Goal: Participate in discussion: Engage in conversation with other users on a specific topic

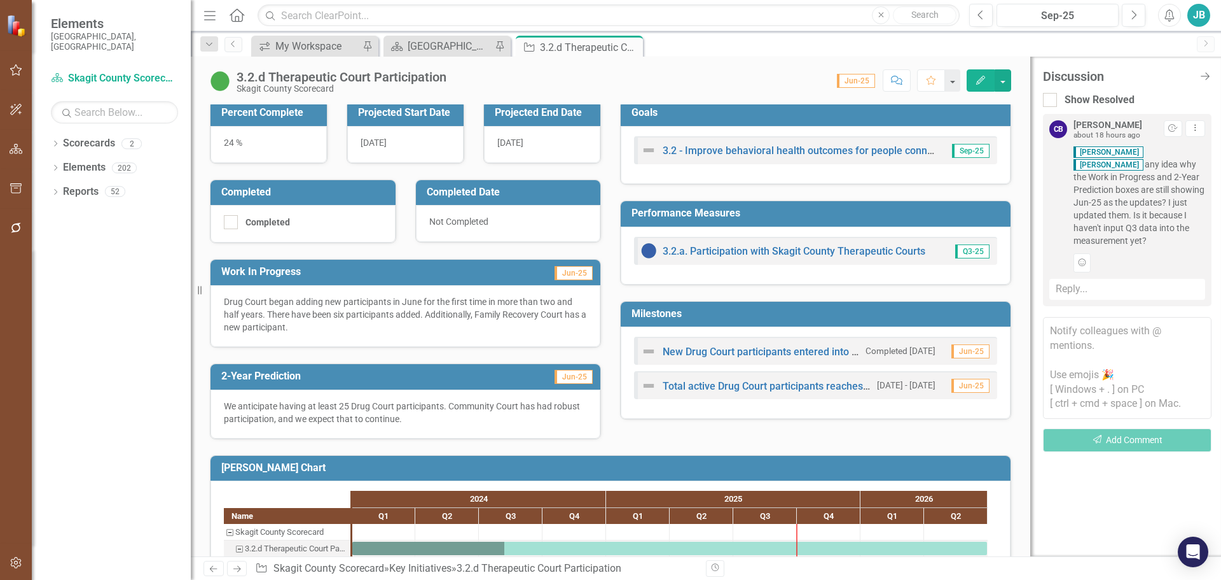
scroll to position [191, 0]
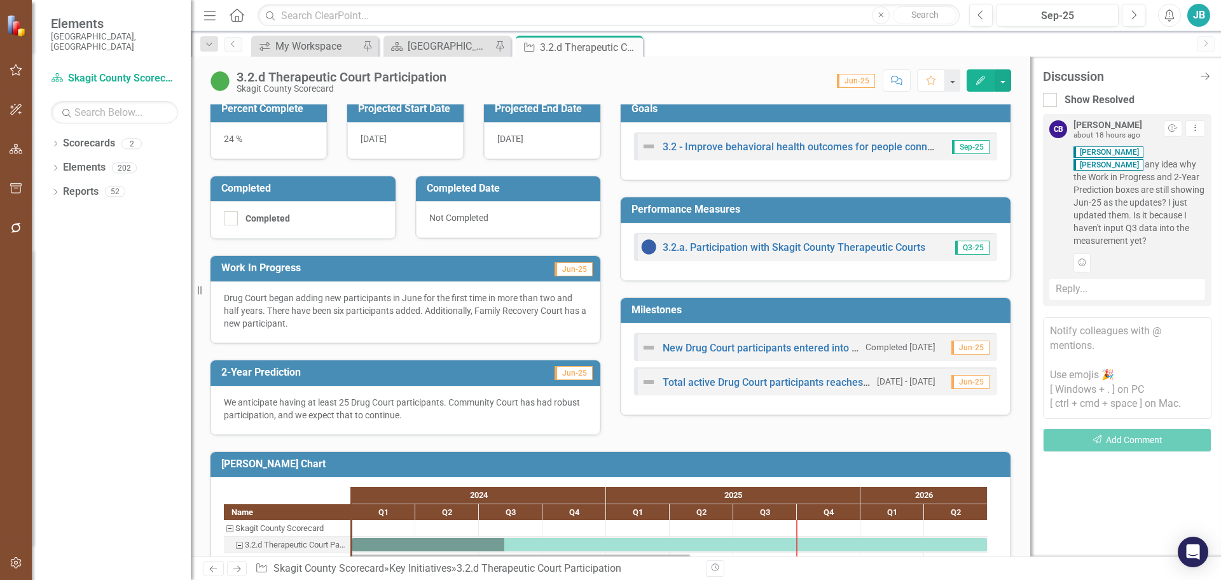
click at [568, 375] on span "Jun-25" at bounding box center [574, 373] width 38 height 14
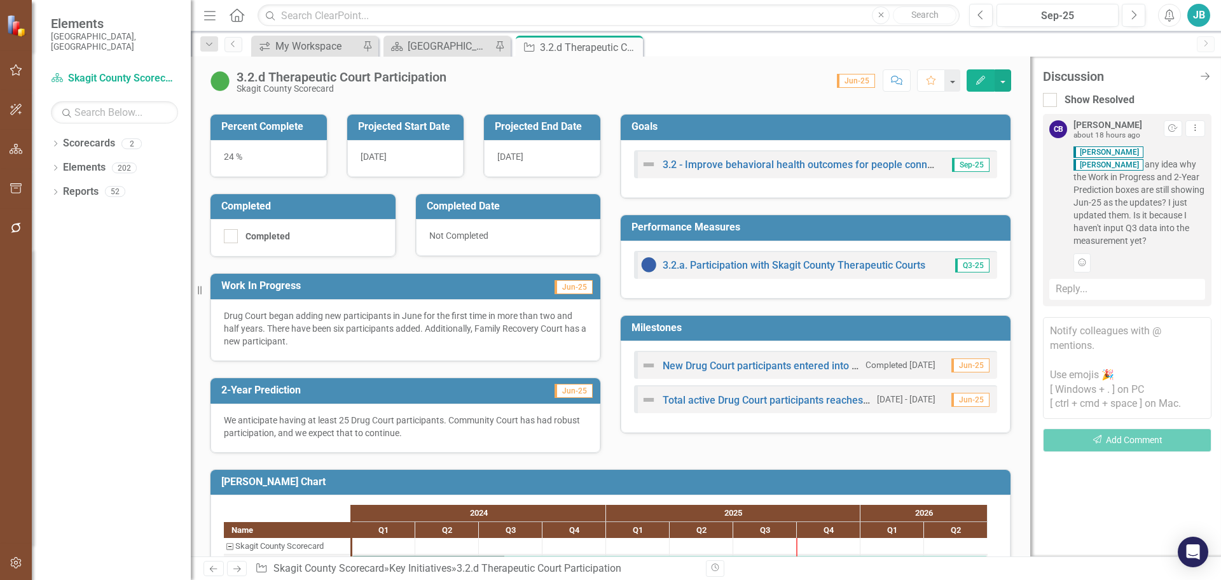
scroll to position [57, 0]
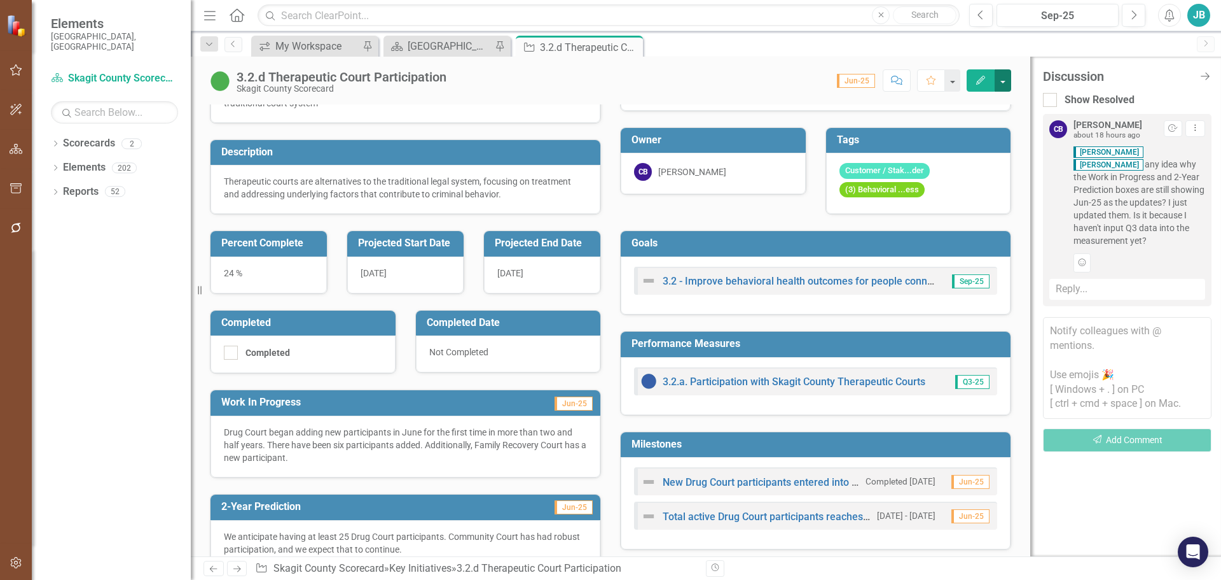
click at [1006, 83] on button "button" at bounding box center [1003, 80] width 17 height 22
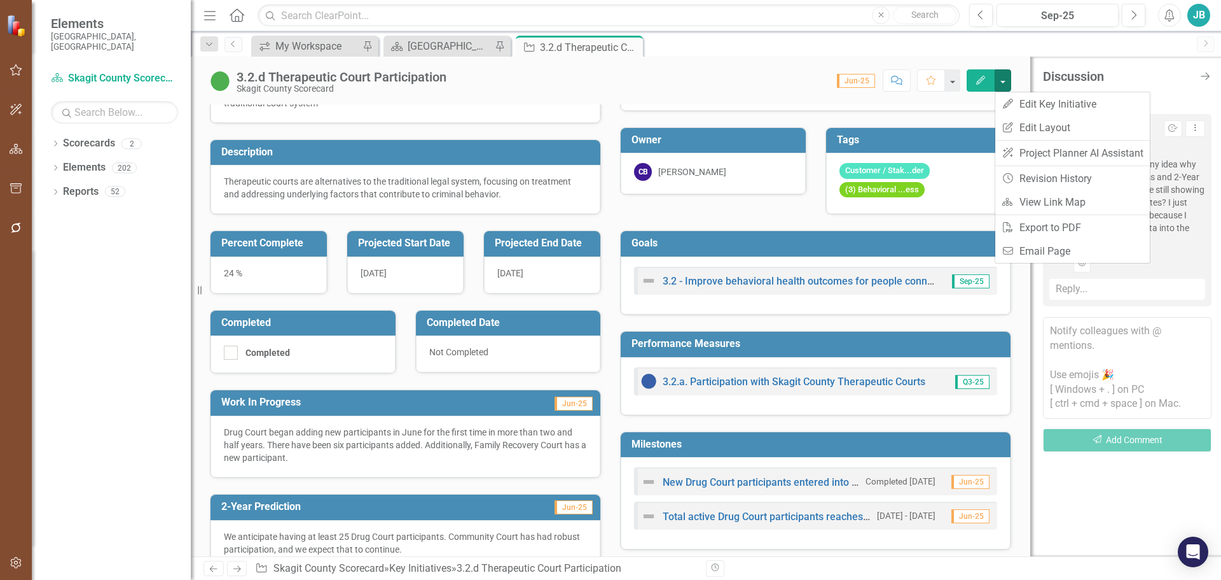
click at [972, 76] on button "Edit" at bounding box center [981, 80] width 28 height 22
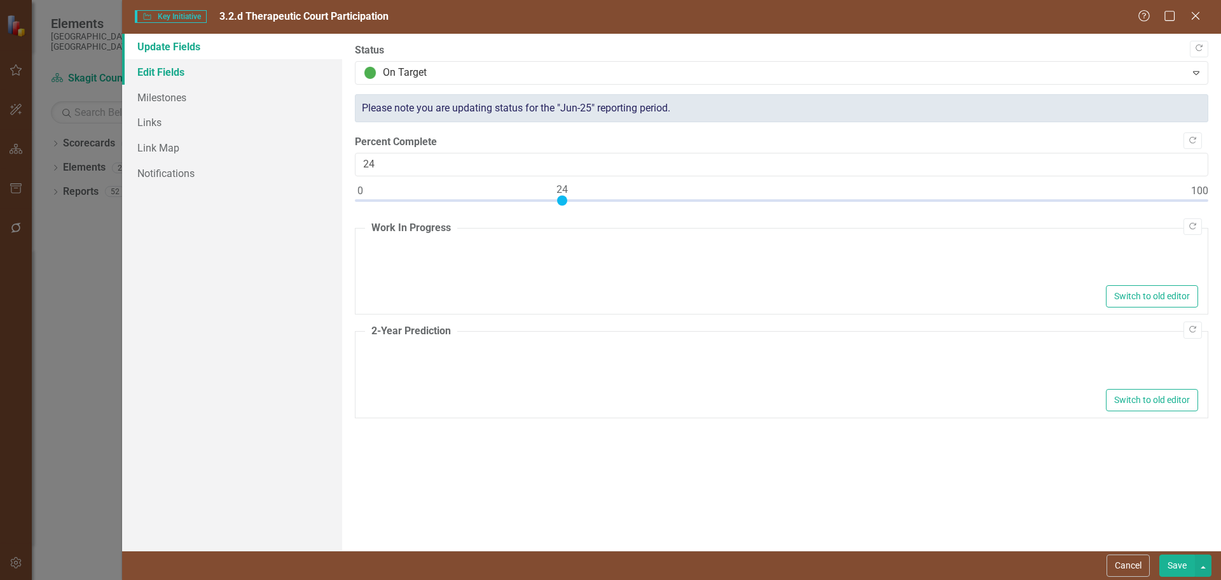
type textarea "<p>Drug Court began adding new participants in June for the first time in more …"
type textarea "<p>We anticipate having at least 25 Drug Court participants. Community Court ha…"
click at [212, 71] on link "Edit Fields" at bounding box center [232, 71] width 220 height 25
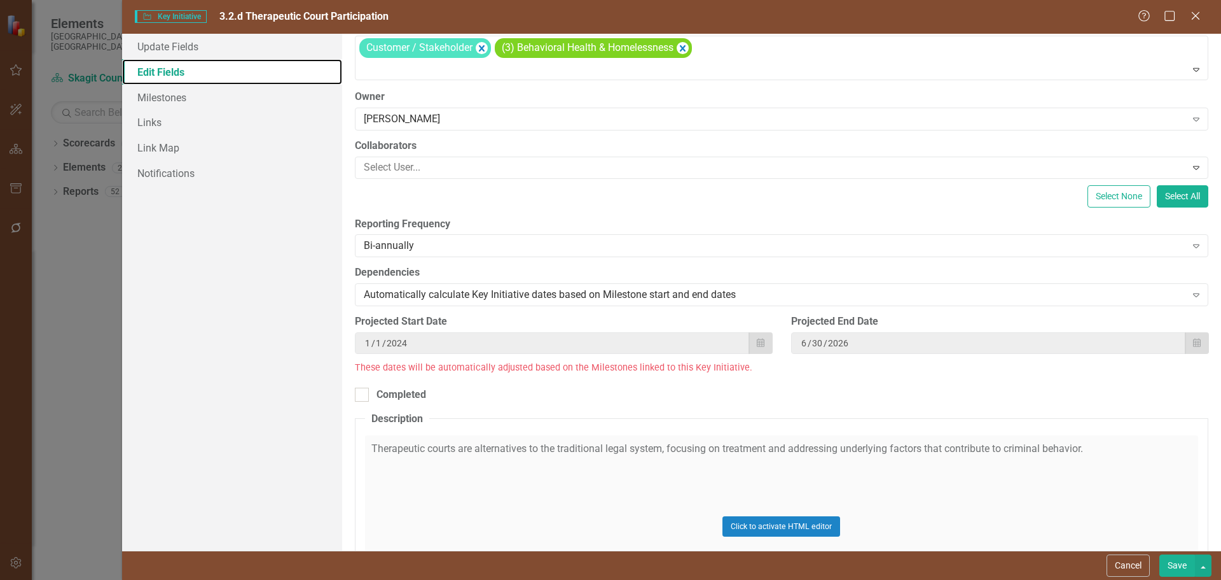
scroll to position [127, 0]
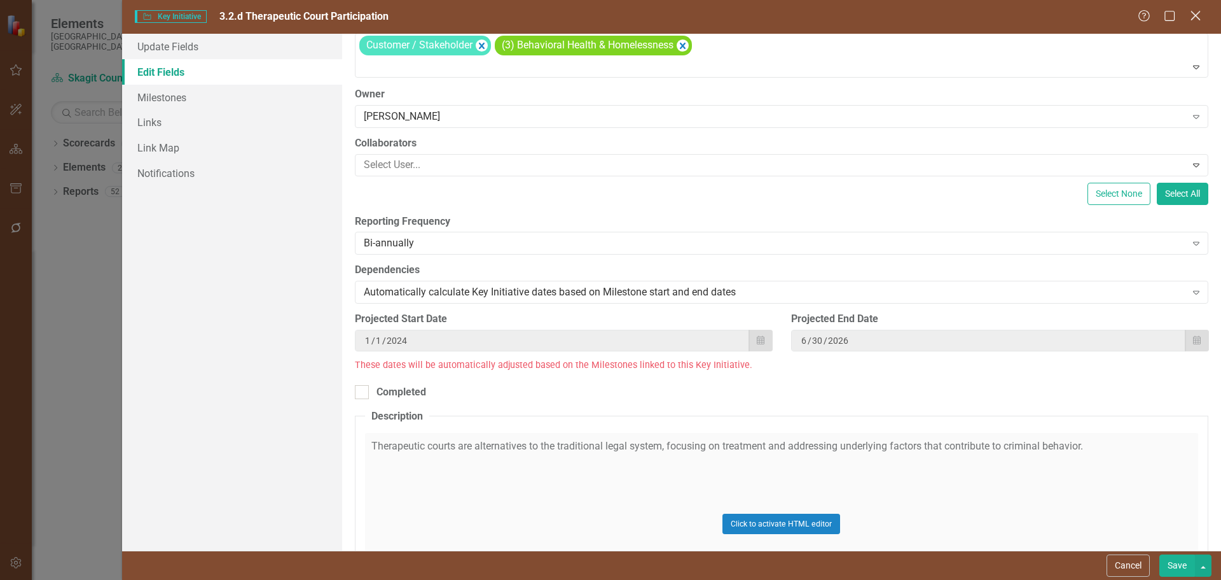
click at [1199, 18] on icon "Close" at bounding box center [1196, 16] width 16 height 12
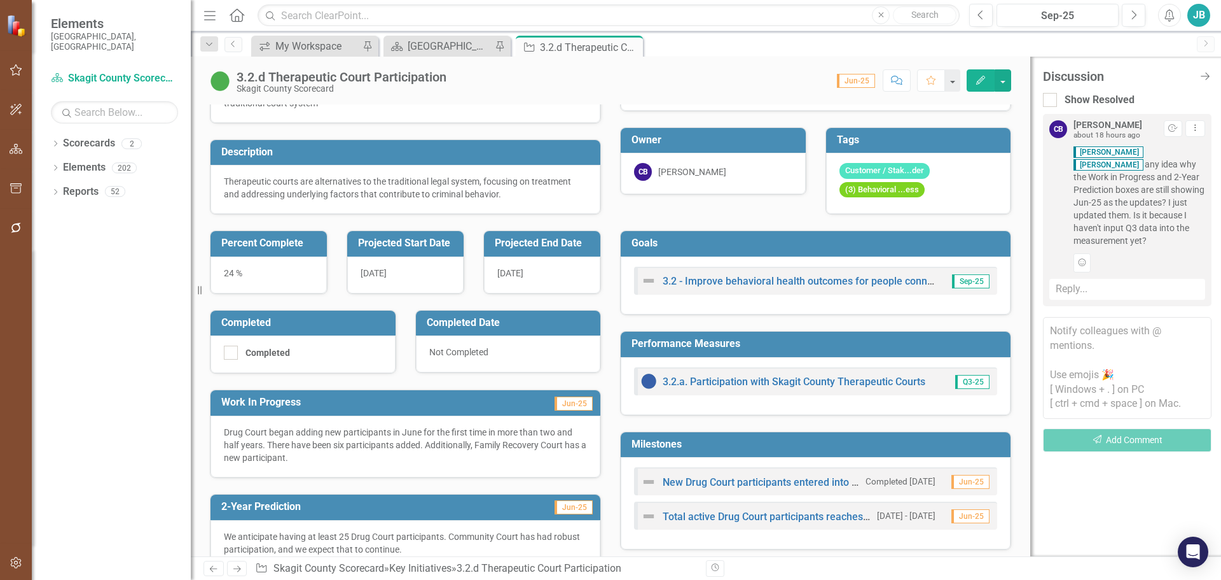
click at [1127, 286] on div "Reply..." at bounding box center [1128, 289] width 156 height 21
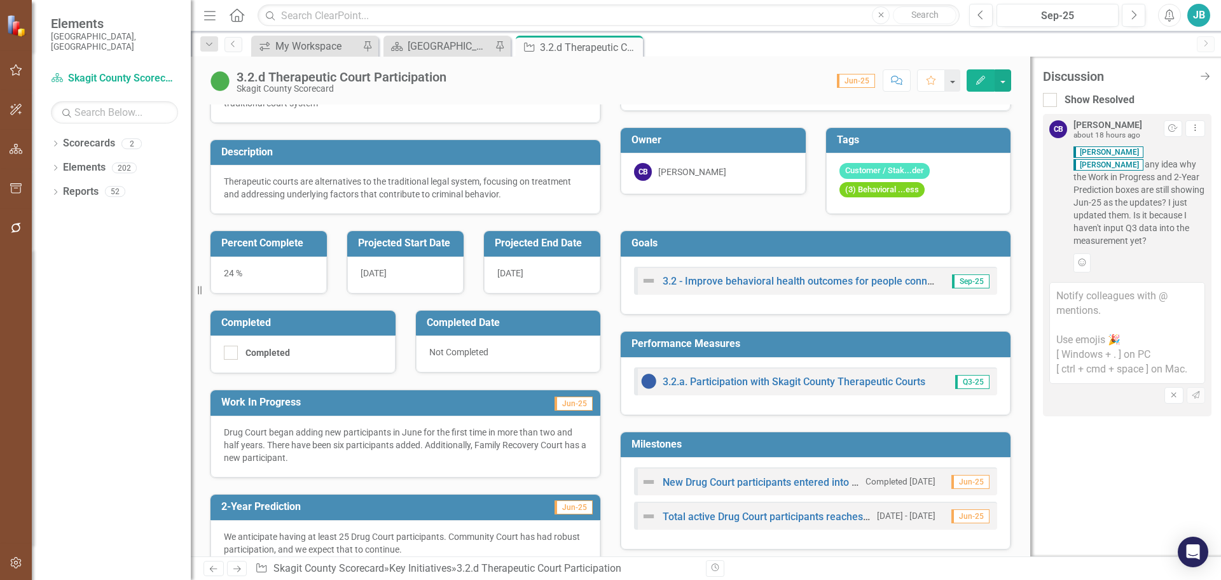
click at [1127, 286] on textarea at bounding box center [1128, 333] width 156 height 102
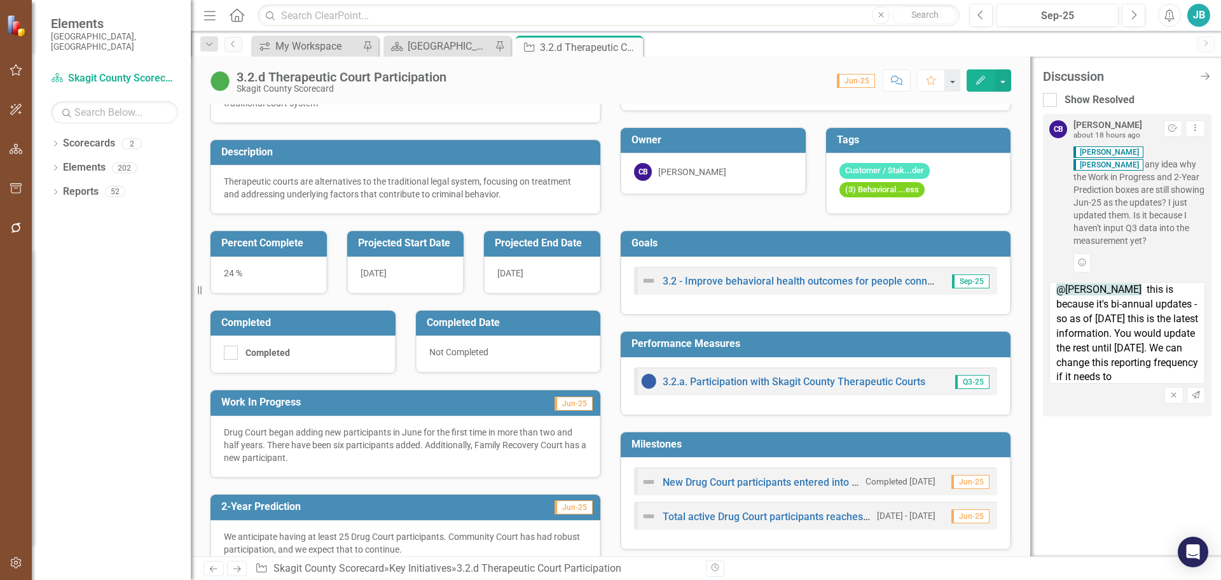
scroll to position [21, 0]
type textarea "@[PERSON_NAME] this is because it's bi-annual updates - so as of [DATE] this is…"
click at [1198, 391] on icon "Send" at bounding box center [1197, 395] width 10 height 8
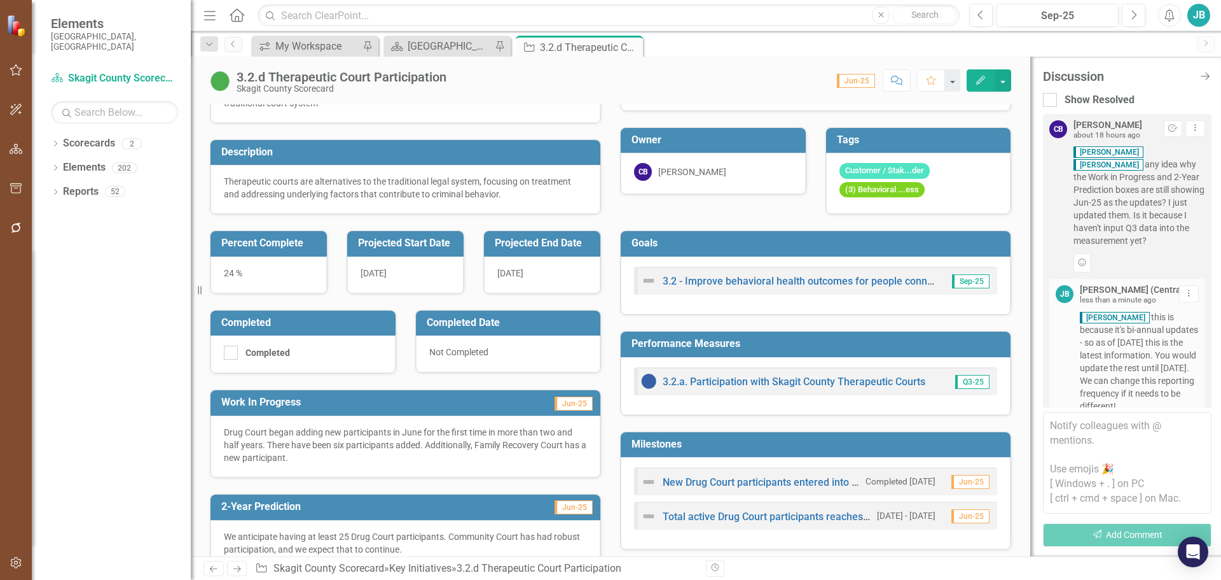
scroll to position [115, 0]
